Goal: Task Accomplishment & Management: Use online tool/utility

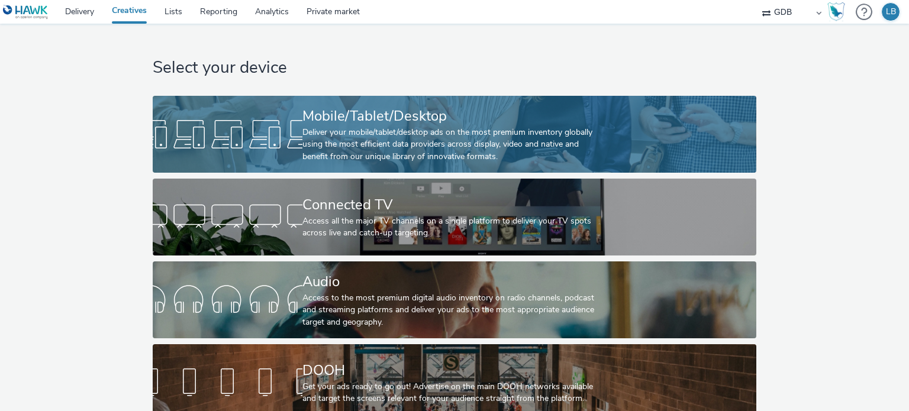
click at [427, 114] on div "Mobile/Tablet/Desktop" at bounding box center [451, 116] width 299 height 21
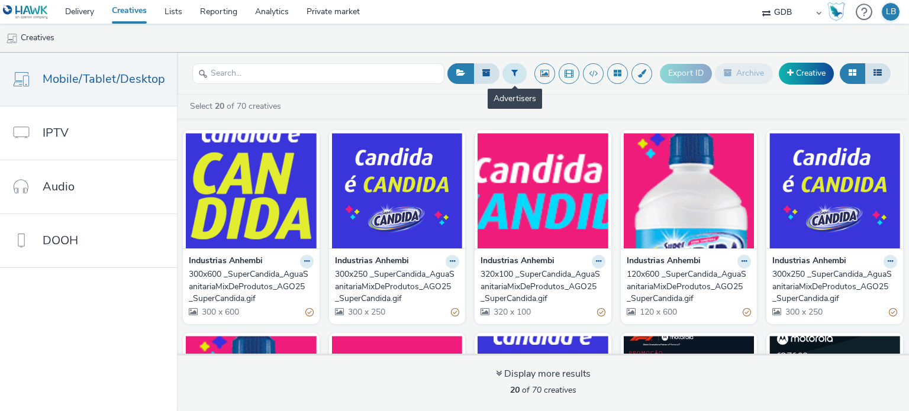
click at [516, 73] on icon at bounding box center [514, 73] width 7 height 8
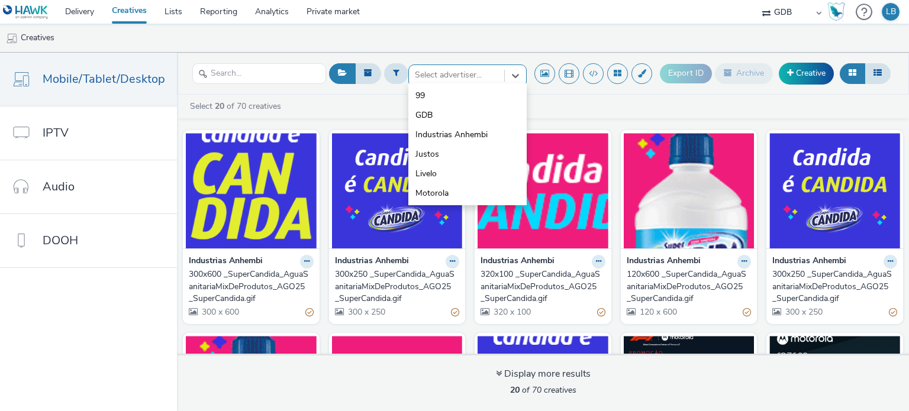
click at [443, 76] on div at bounding box center [456, 75] width 83 height 14
click at [434, 174] on span "Livelo" at bounding box center [425, 174] width 21 height 12
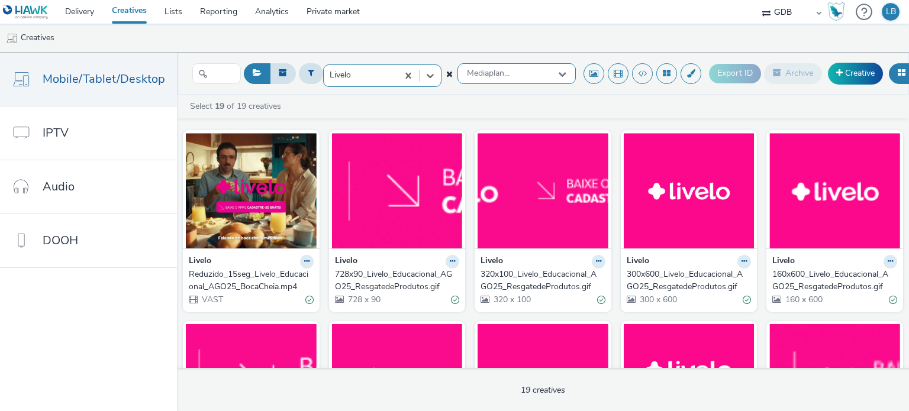
click at [508, 73] on div "Mediaplan..." at bounding box center [516, 73] width 118 height 21
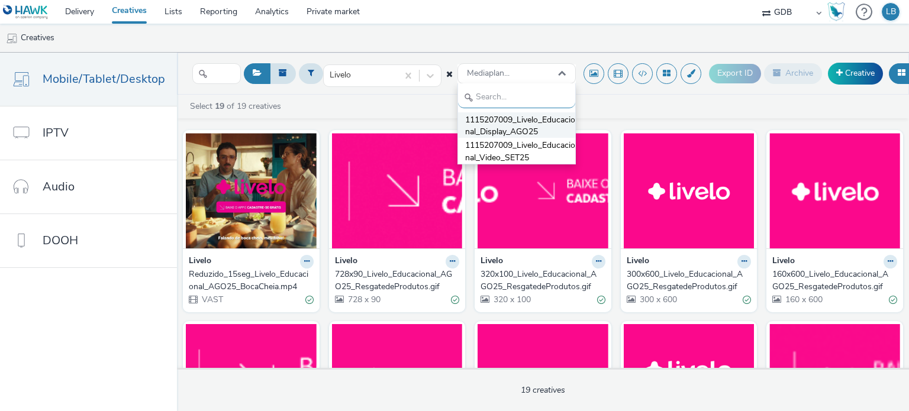
click at [502, 130] on span "1115207009_Livelo_Educacional_Display_AGO25" at bounding box center [520, 126] width 110 height 24
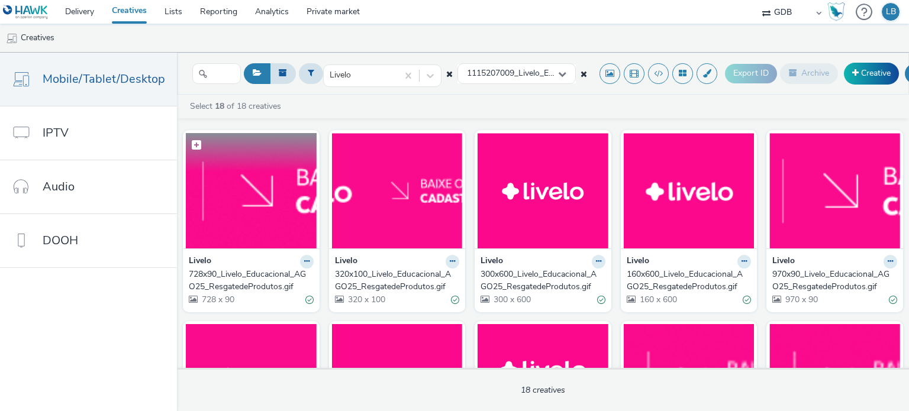
click at [251, 220] on img at bounding box center [251, 190] width 131 height 115
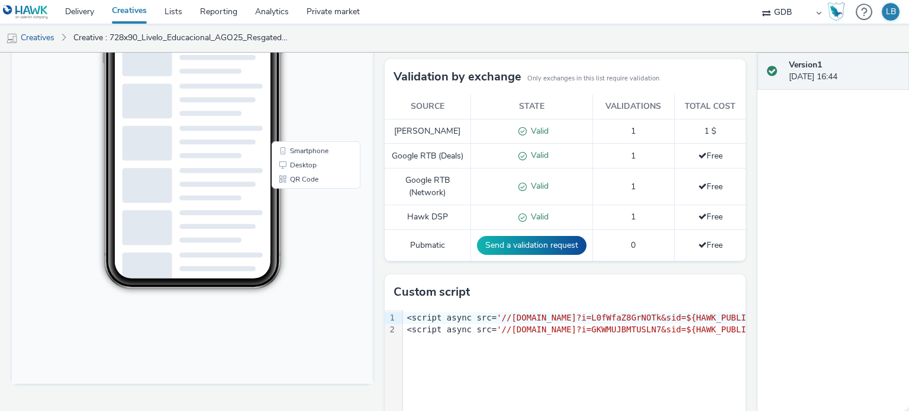
scroll to position [163, 0]
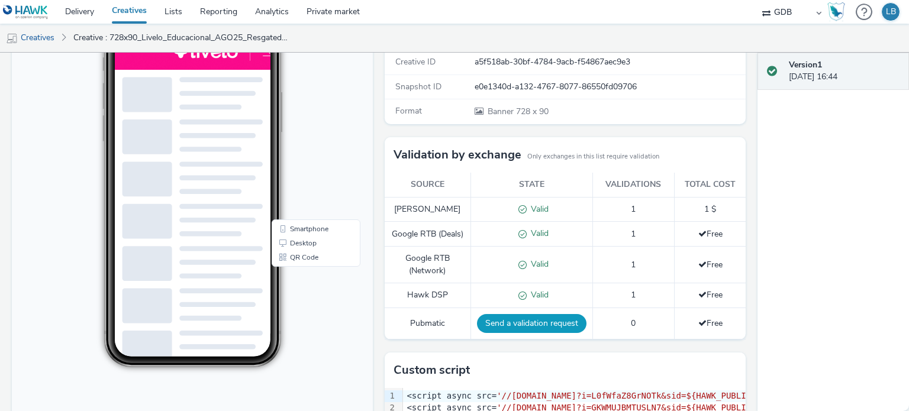
click at [512, 333] on button "Send a validation request" at bounding box center [531, 323] width 109 height 19
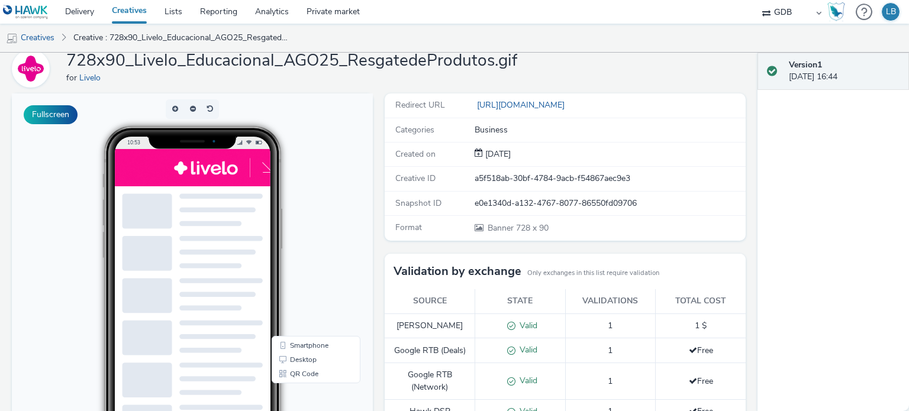
scroll to position [0, 0]
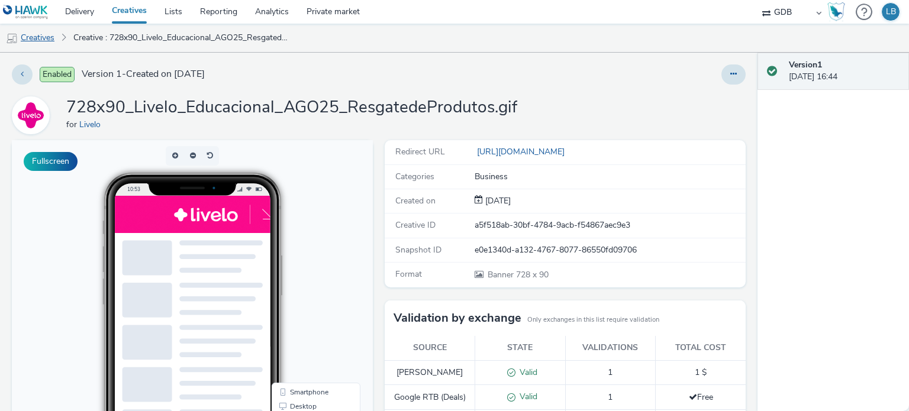
click at [47, 39] on link "Creatives" at bounding box center [30, 38] width 60 height 28
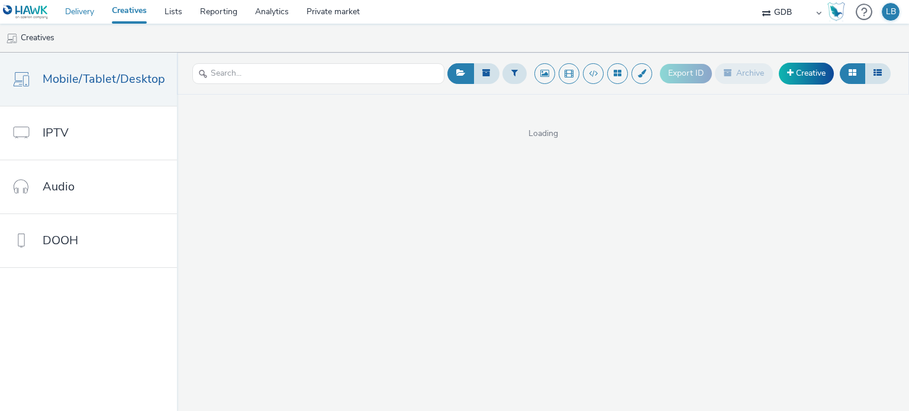
click at [91, 7] on link "Delivery" at bounding box center [79, 12] width 47 height 24
